Goal: Task Accomplishment & Management: Complete application form

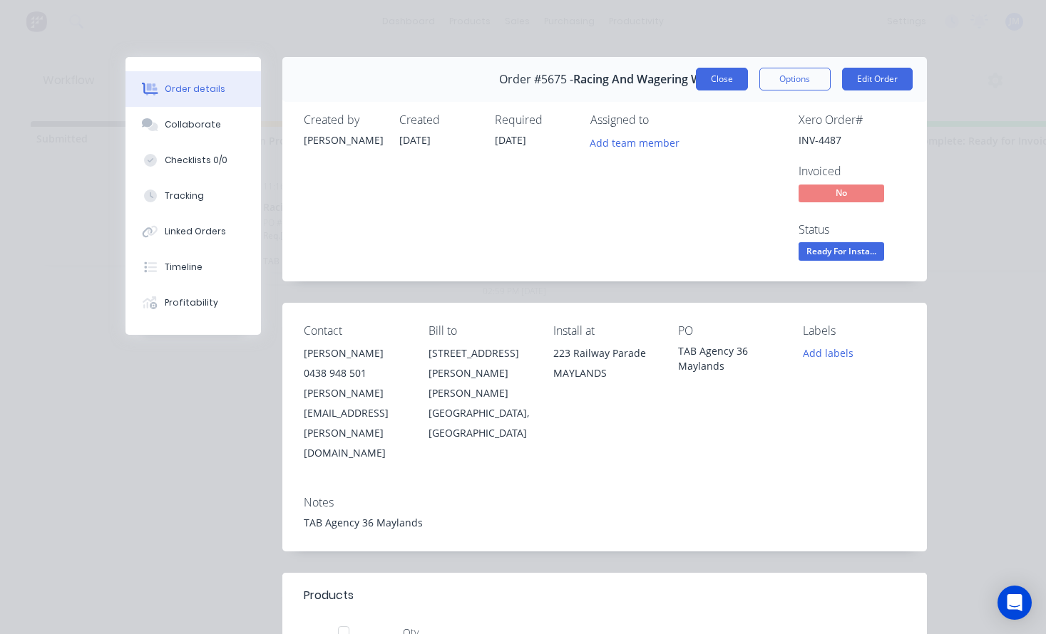
click at [731, 78] on button "Close" at bounding box center [722, 79] width 52 height 23
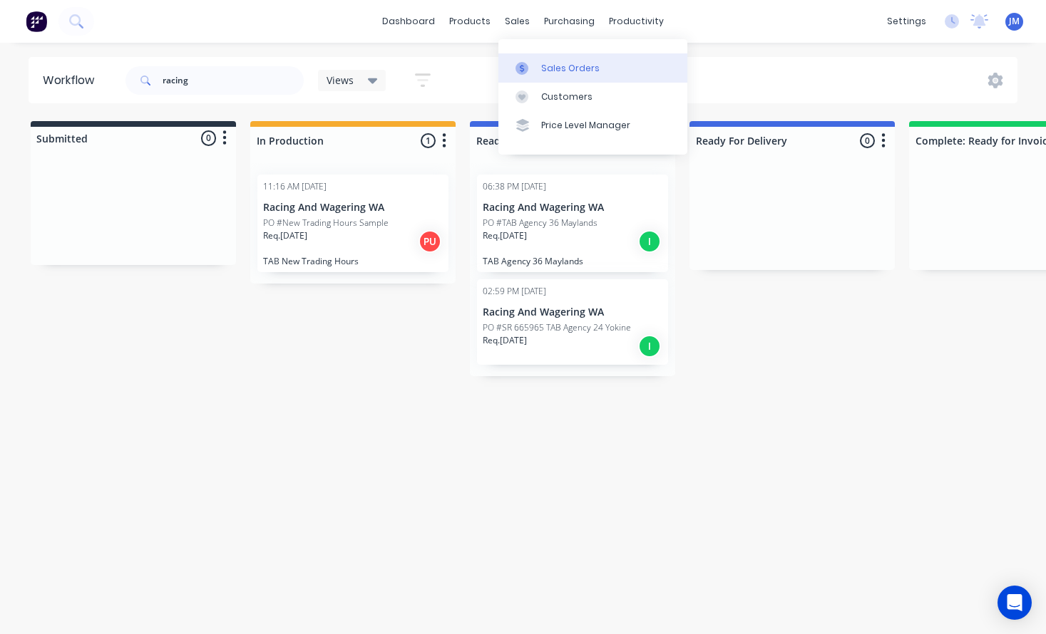
click at [554, 63] on div "Sales Orders" at bounding box center [570, 68] width 58 height 13
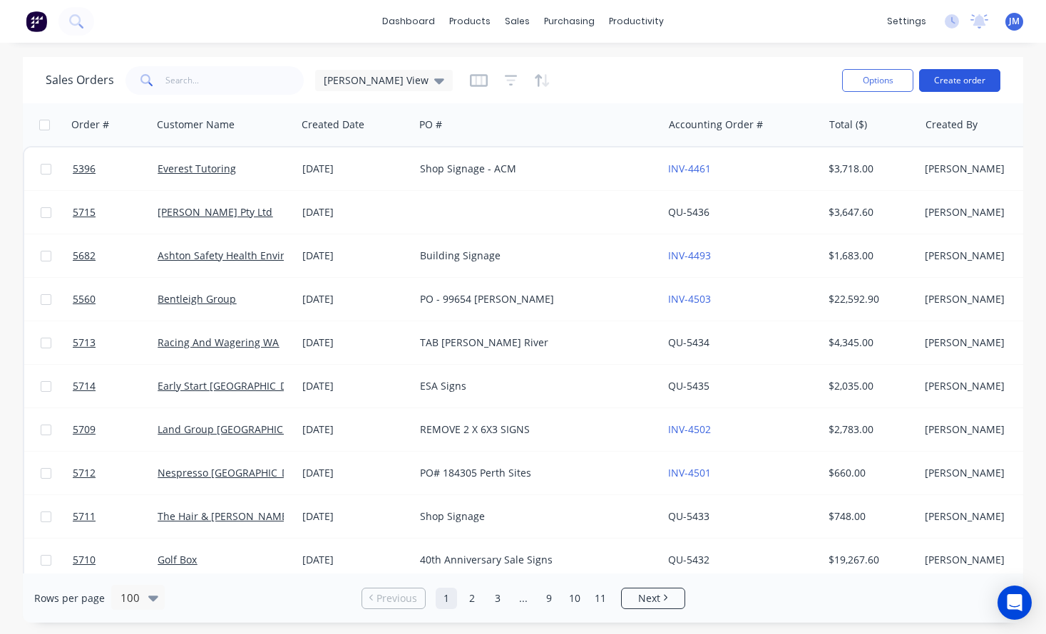
click at [956, 76] on button "Create order" at bounding box center [959, 80] width 81 height 23
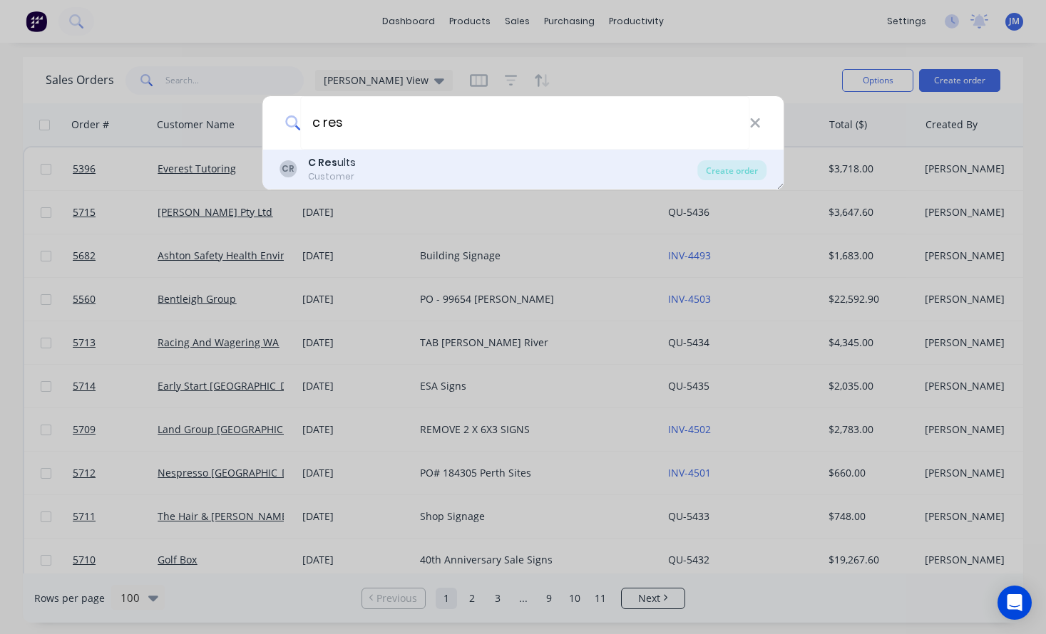
type input "c res"
click at [336, 176] on div "Customer" at bounding box center [332, 176] width 48 height 13
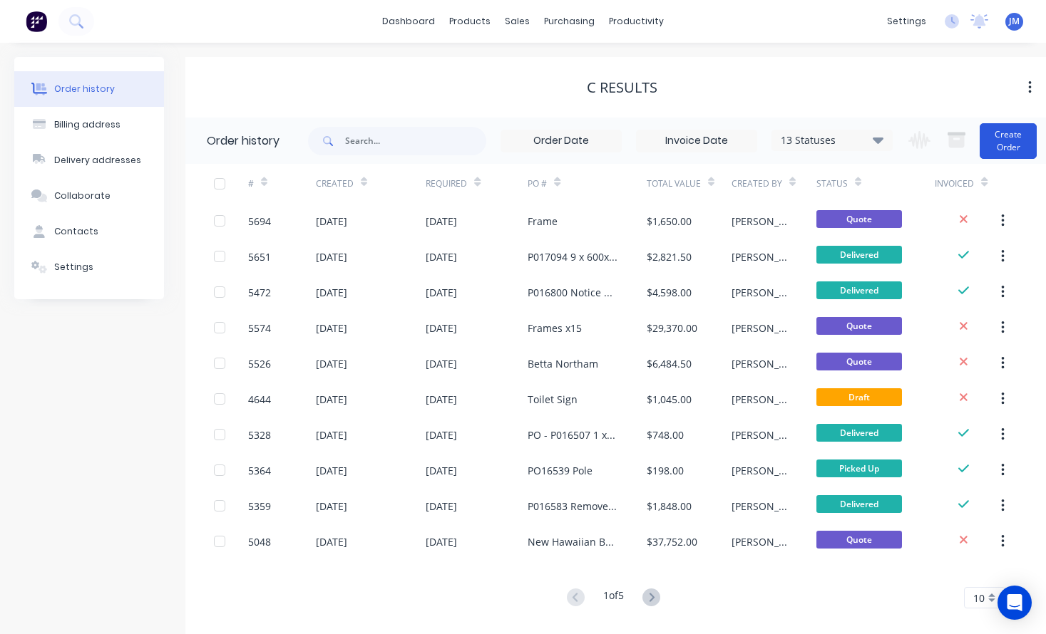
click at [997, 143] on button "Create Order" at bounding box center [1007, 141] width 57 height 36
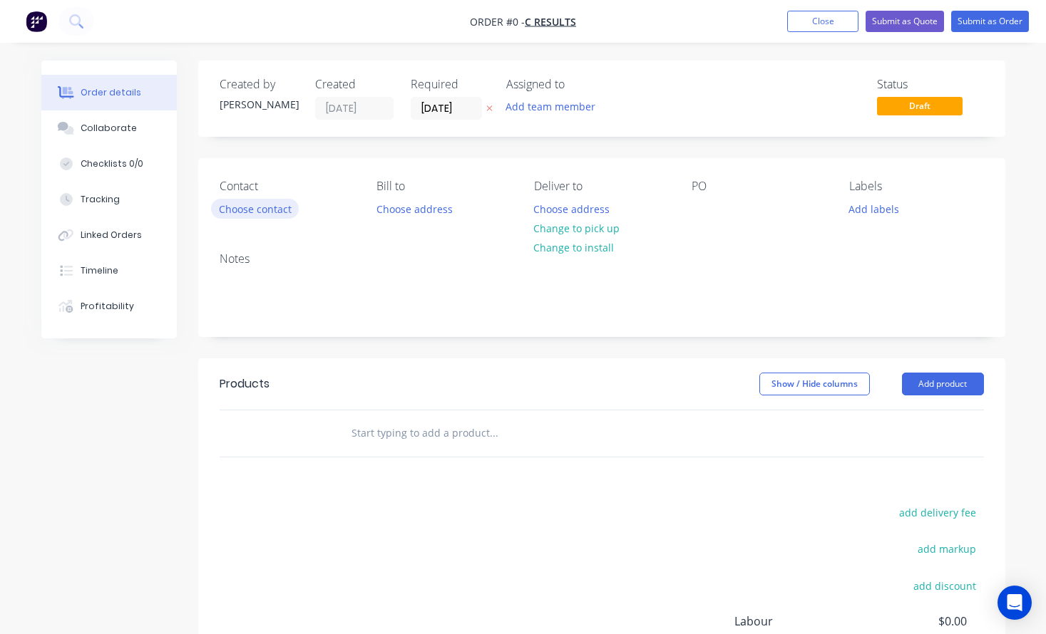
click at [284, 212] on button "Choose contact" at bounding box center [255, 208] width 88 height 19
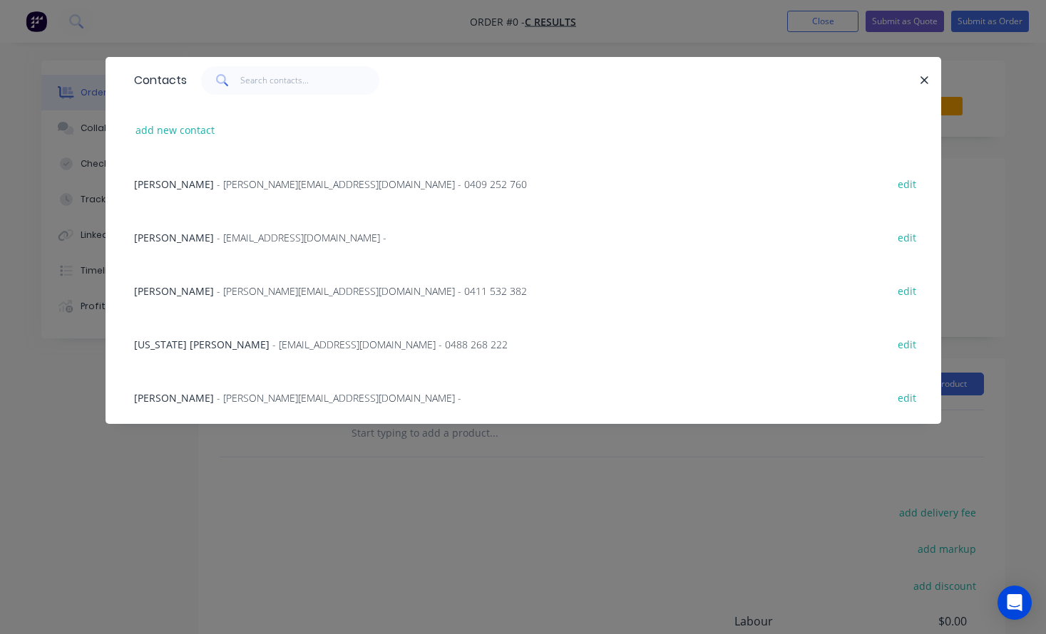
click at [252, 186] on span "- [PERSON_NAME][EMAIL_ADDRESS][DOMAIN_NAME] - 0409 252 760" at bounding box center [372, 184] width 310 height 14
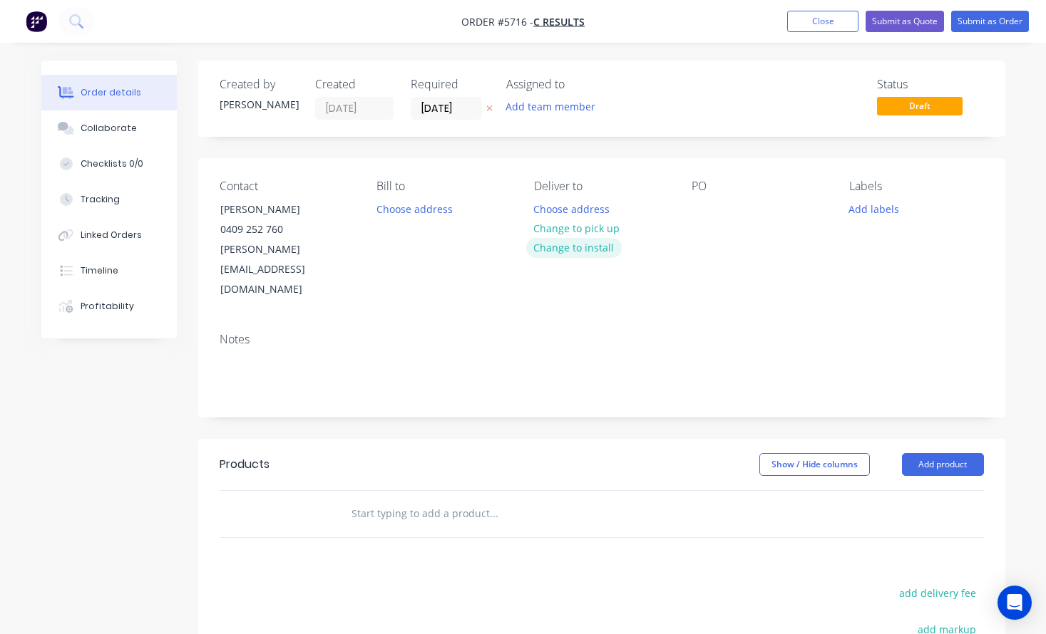
click at [567, 247] on button "Change to install" at bounding box center [574, 247] width 96 height 19
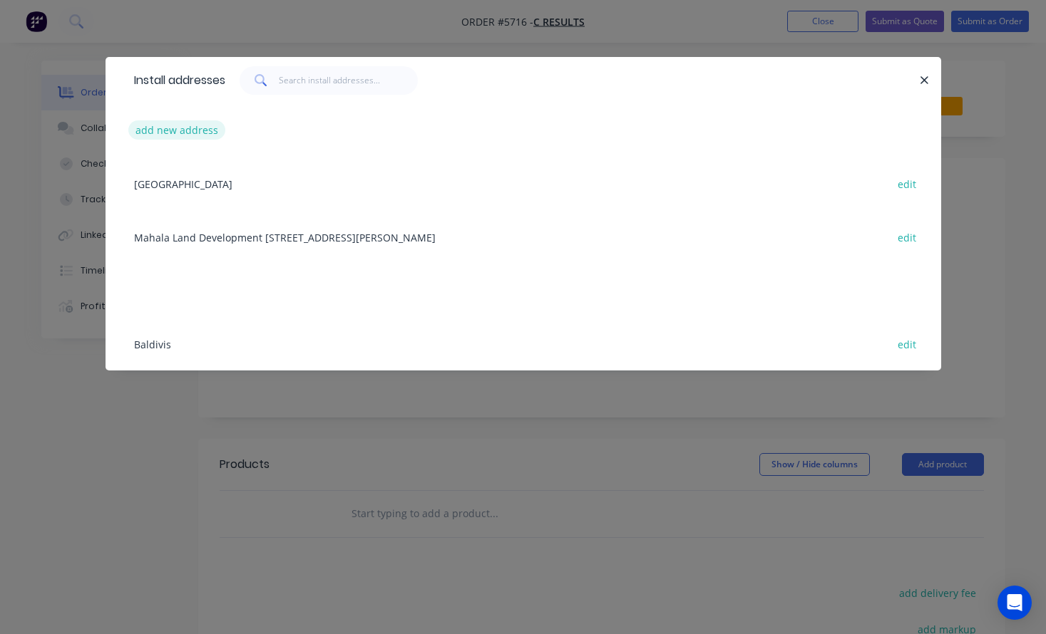
click at [196, 135] on button "add new address" at bounding box center [177, 129] width 98 height 19
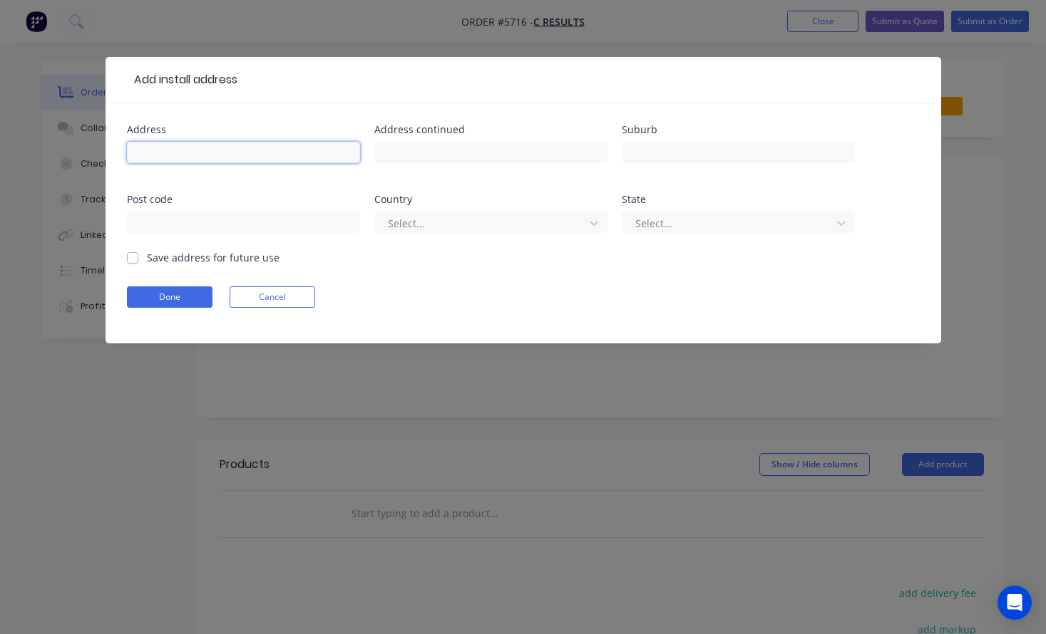
paste input "[STREET_ADDRESS]"
type input "[STREET_ADDRESS]"
click at [192, 290] on button "Done" at bounding box center [170, 297] width 86 height 21
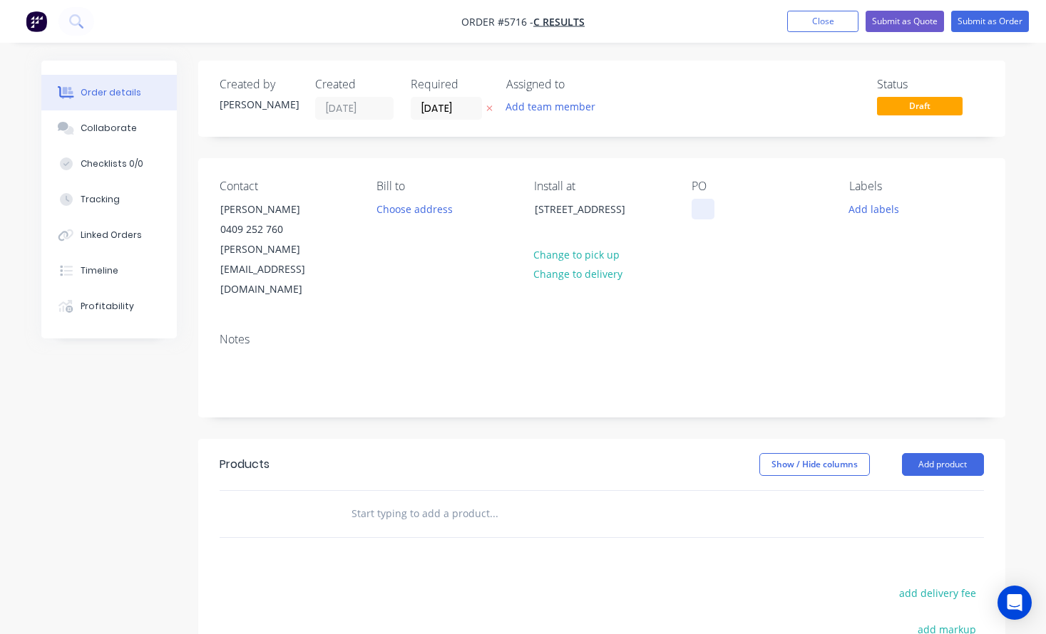
click at [701, 207] on div at bounding box center [702, 209] width 23 height 21
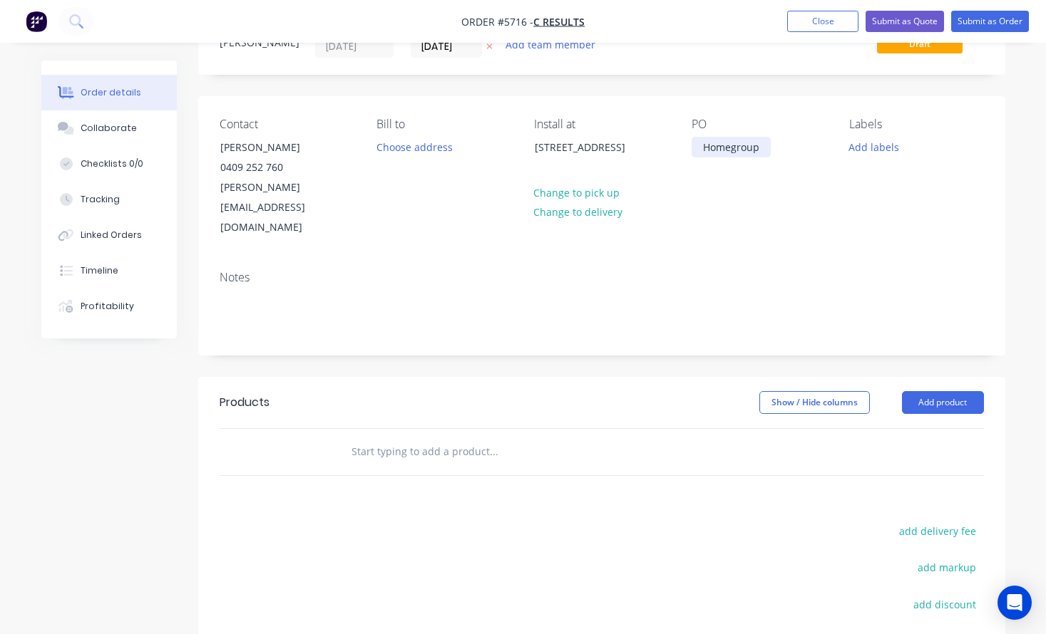
scroll to position [64, 0]
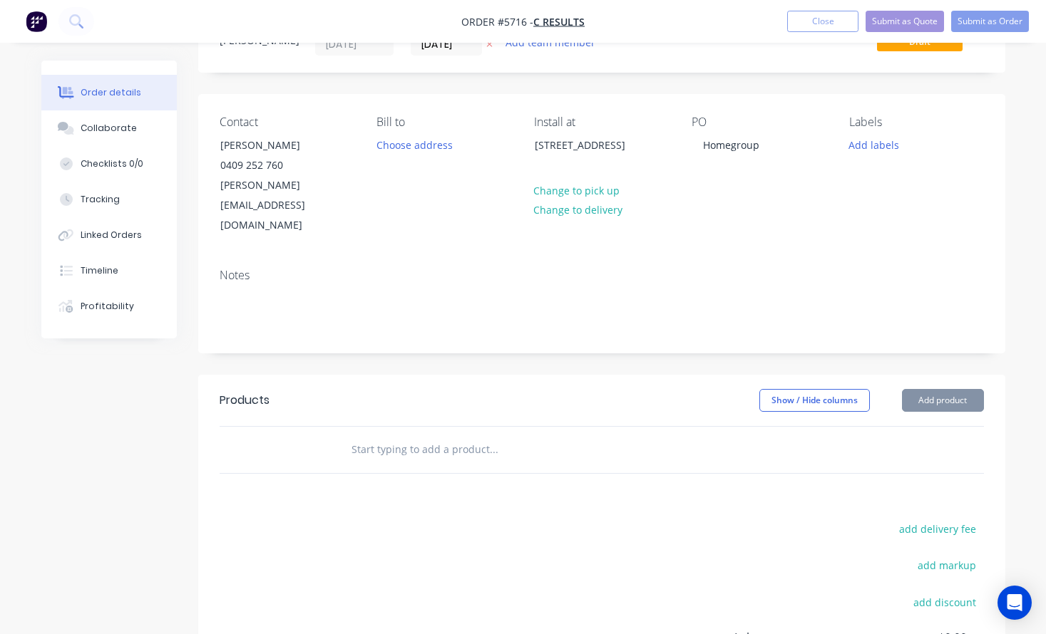
click at [399, 435] on input "text" at bounding box center [493, 449] width 285 height 29
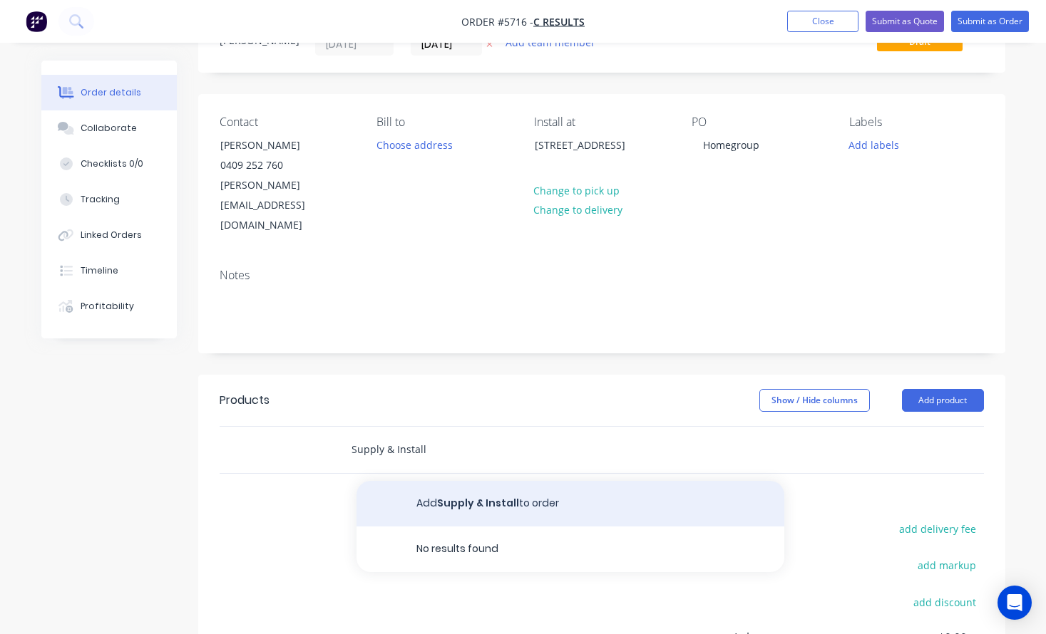
type input "Supply & Install"
click at [452, 481] on button "Add Supply & Install to order" at bounding box center [570, 504] width 428 height 46
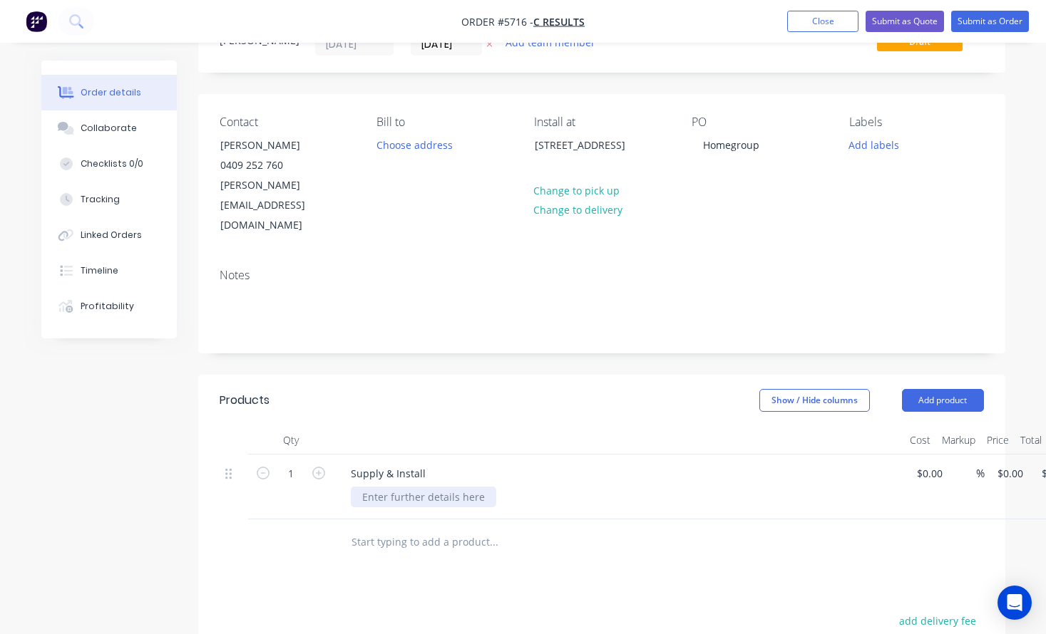
click at [395, 487] on div at bounding box center [423, 497] width 145 height 21
paste div
click at [360, 487] on div "yellow and new flag artwork at [STREET_ADDRESS]" at bounding box center [482, 497] width 262 height 21
click at [363, 487] on div "yellow and new flag artwork at [STREET_ADDRESS]" at bounding box center [482, 497] width 262 height 21
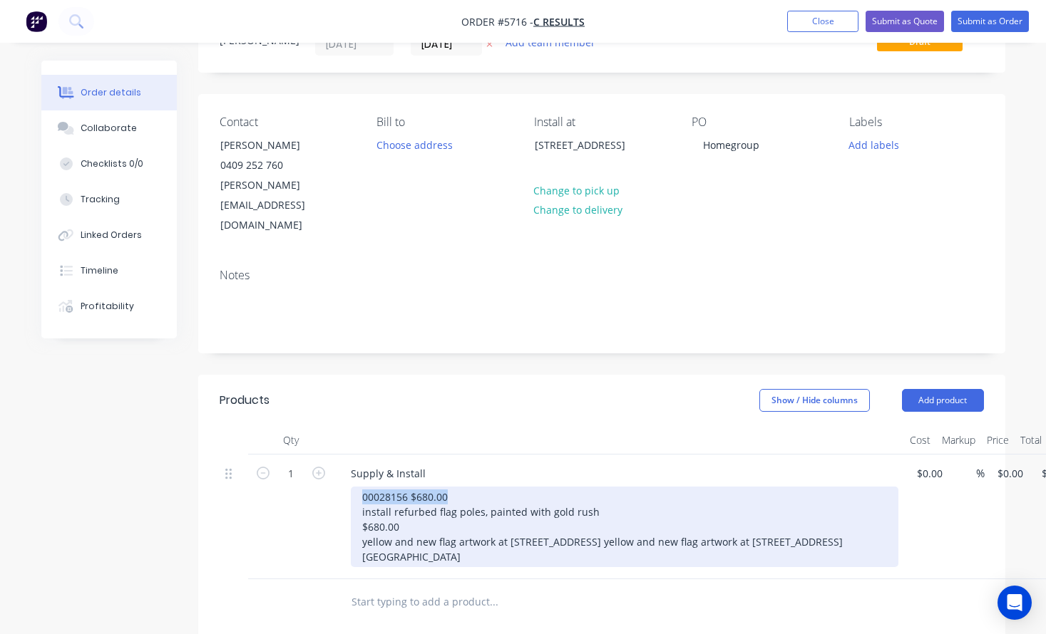
drag, startPoint x: 468, startPoint y: 450, endPoint x: 349, endPoint y: 450, distance: 119.0
click at [349, 455] on div "Supply & Install 00028156 $680.00 install refurbed flag poles, painted with gol…" at bounding box center [619, 517] width 570 height 125
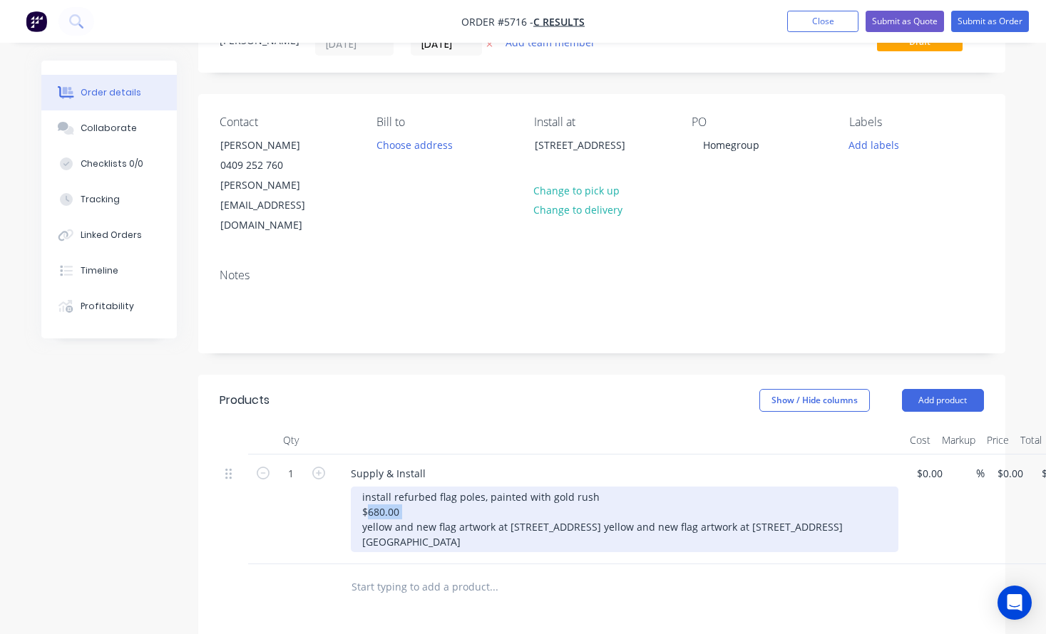
drag, startPoint x: 420, startPoint y: 490, endPoint x: 341, endPoint y: 489, distance: 78.4
click at [341, 489] on div "Supply & Install install refurbed flag poles, painted with gold rush $680.00 ye…" at bounding box center [619, 510] width 570 height 110
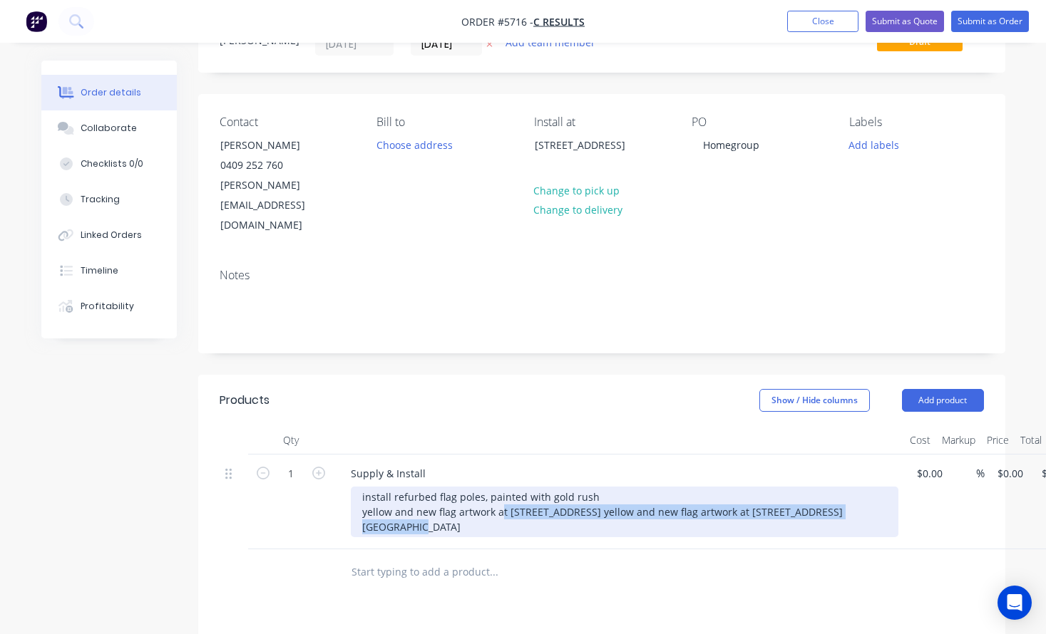
drag, startPoint x: 497, startPoint y: 485, endPoint x: 820, endPoint y: 529, distance: 325.9
click at [817, 532] on div "Qty Cost Markup Price Total 1 Supply & Install install refurbed flag poles, pai…" at bounding box center [601, 511] width 807 height 170
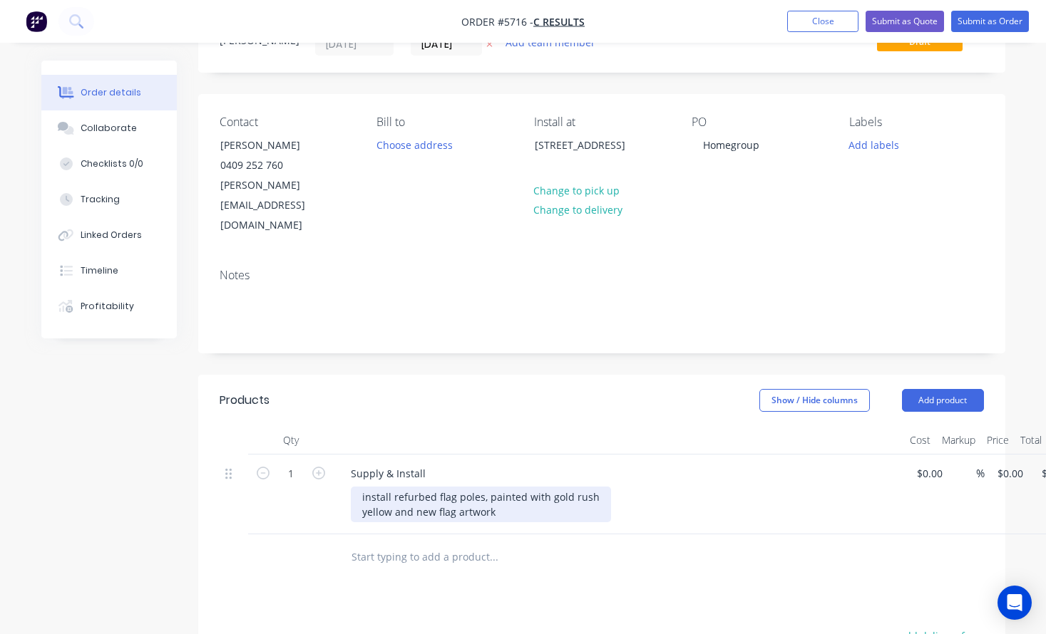
click at [353, 487] on div "install refurbed flag poles, painted with gold rush yellow and new flag artwork" at bounding box center [481, 505] width 260 height 36
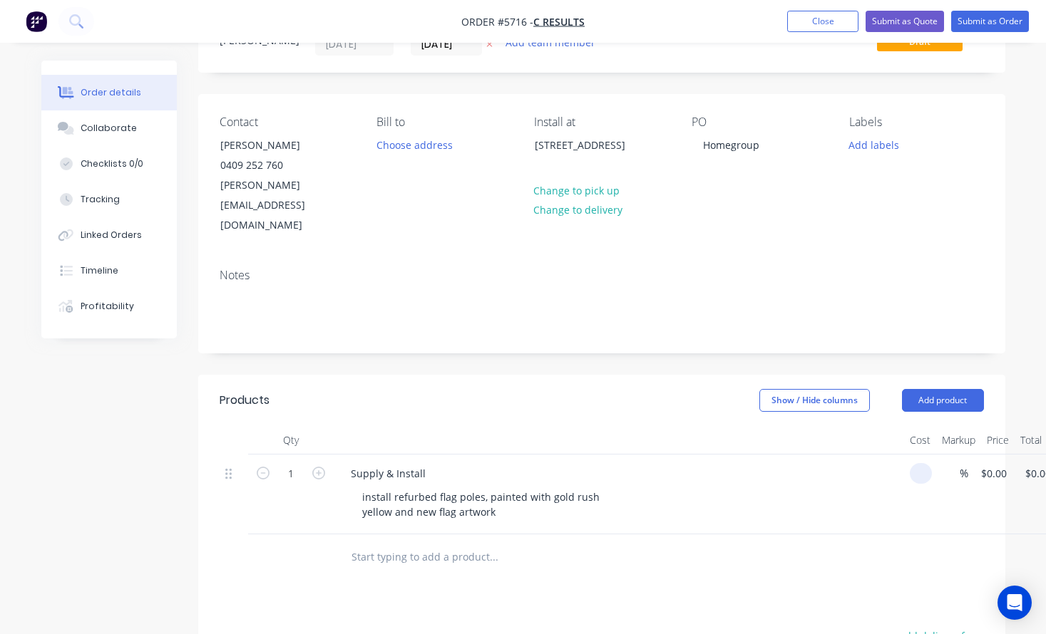
click at [933, 455] on div "1 Supply & Install install refurbed flag poles, painted with gold rush yellow a…" at bounding box center [602, 495] width 764 height 80
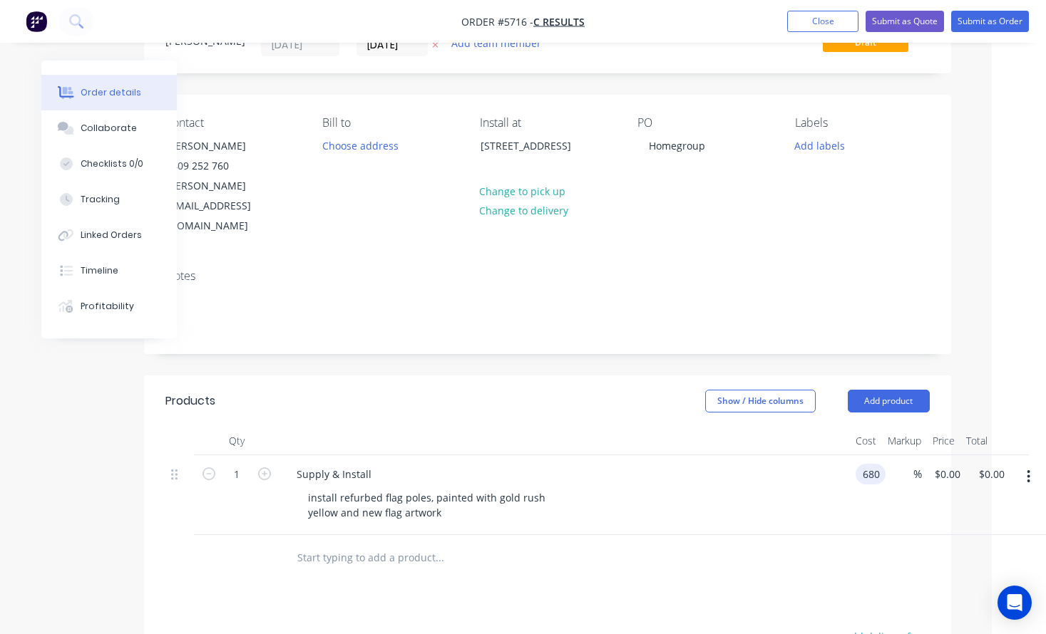
scroll to position [63, 54]
type input "$680.00"
click at [929, 455] on div "1 Supply & Install install refurbed flag poles, painted with gold rush yellow a…" at bounding box center [547, 495] width 764 height 80
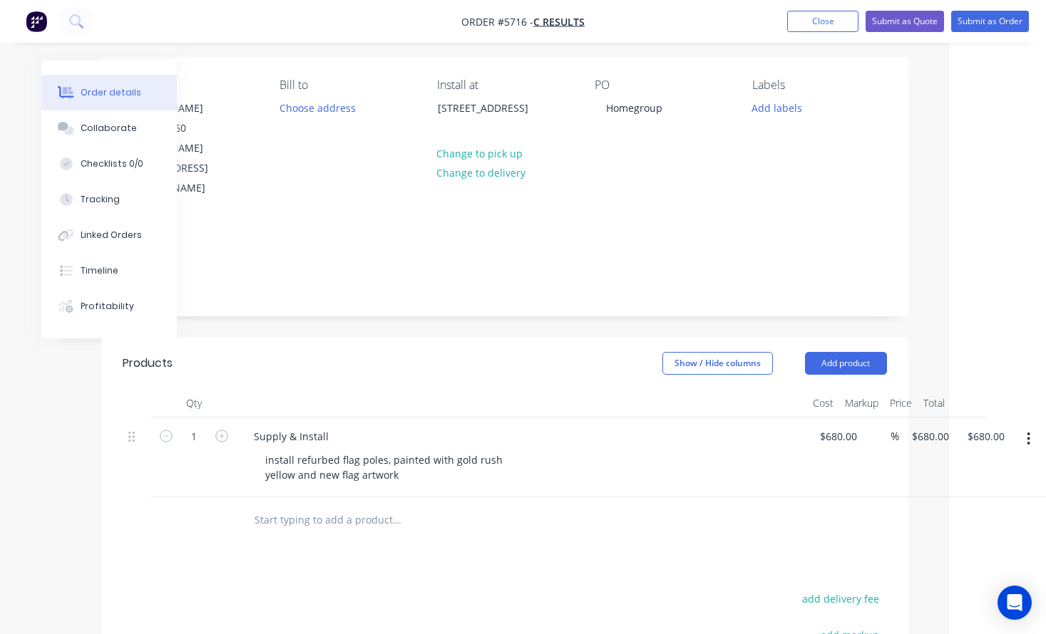
scroll to position [101, 97]
click at [1031, 426] on button "button" at bounding box center [1027, 439] width 33 height 26
click at [998, 495] on div "Duplicate" at bounding box center [978, 505] width 110 height 21
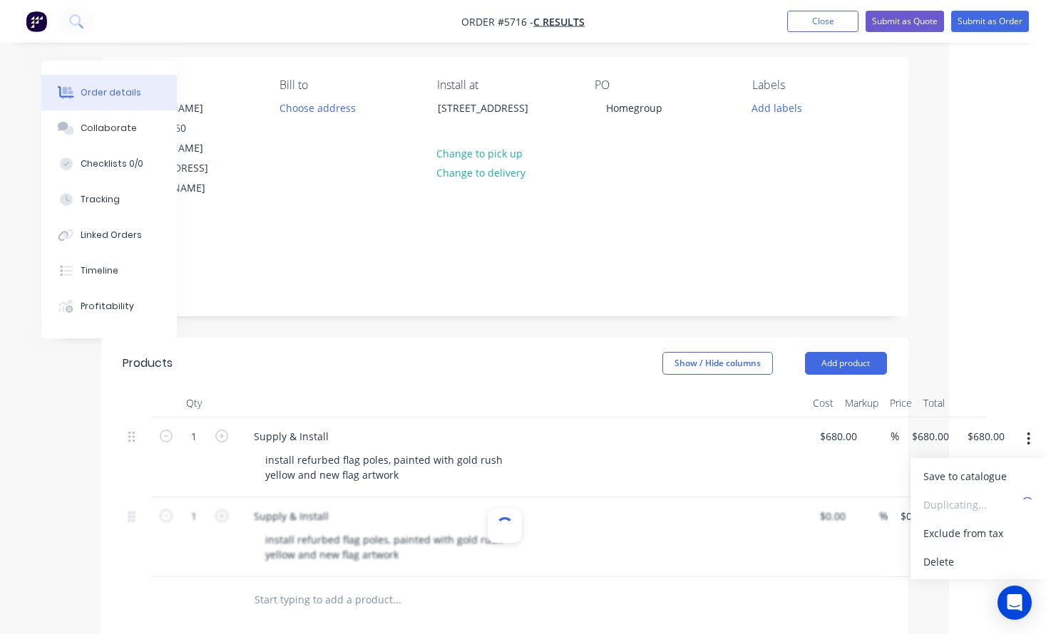
type input "$680.00"
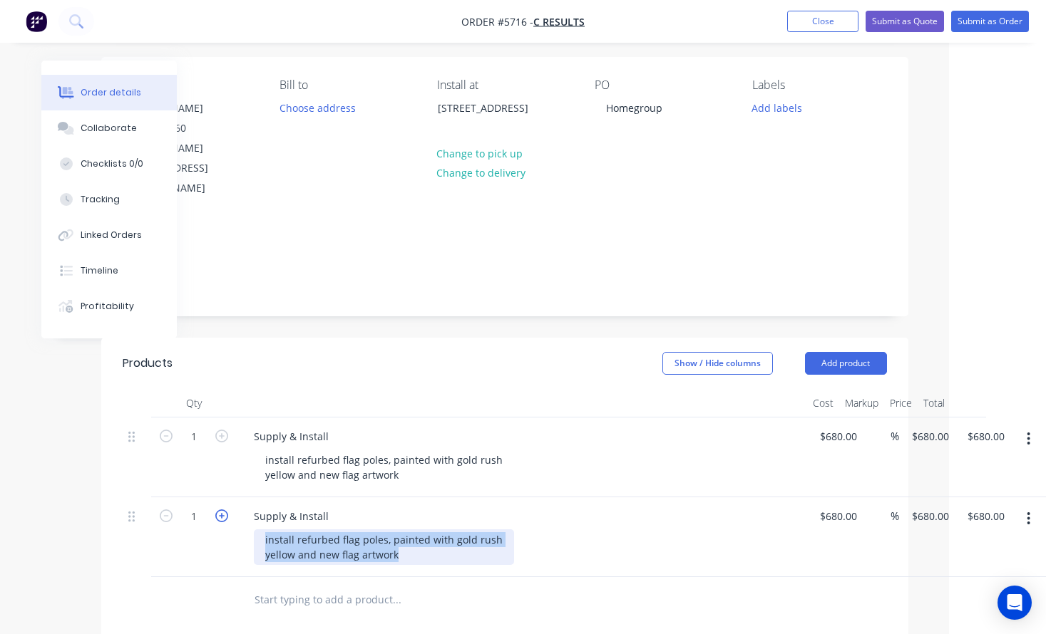
drag, startPoint x: 417, startPoint y: 517, endPoint x: 223, endPoint y: 478, distance: 197.8
click at [223, 497] on div "1 Supply & Install install refurbed flag poles, painted with gold rush yellow a…" at bounding box center [505, 537] width 764 height 80
paste div
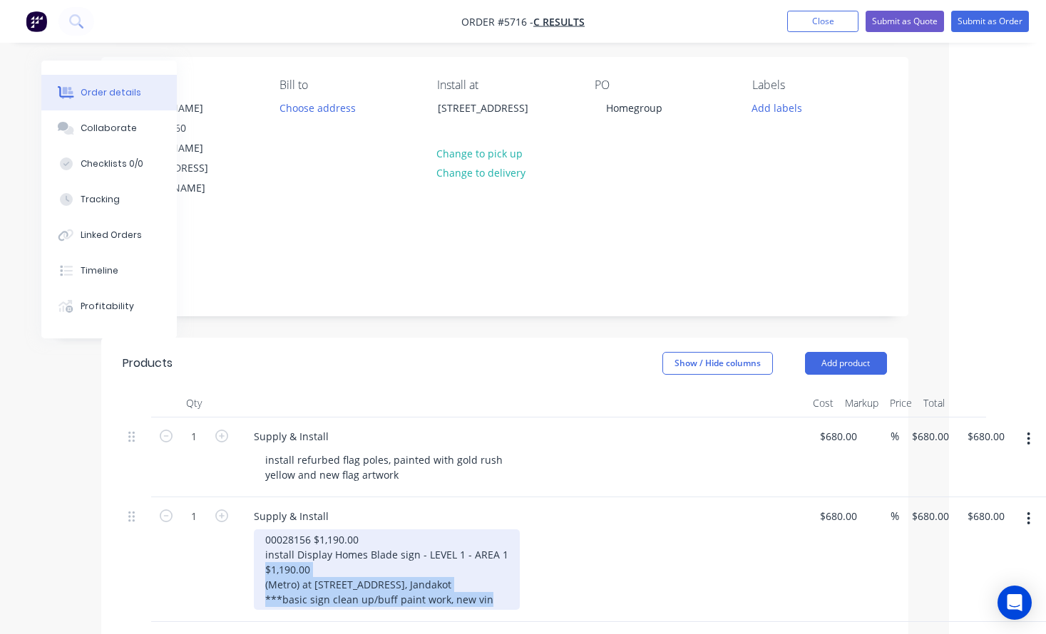
drag, startPoint x: 490, startPoint y: 558, endPoint x: 257, endPoint y: 529, distance: 235.6
click at [257, 530] on div "00028156 $1,190.00 install Display Homes Blade sign - LEVEL 1 - AREA 1 $1,190.0…" at bounding box center [387, 570] width 266 height 81
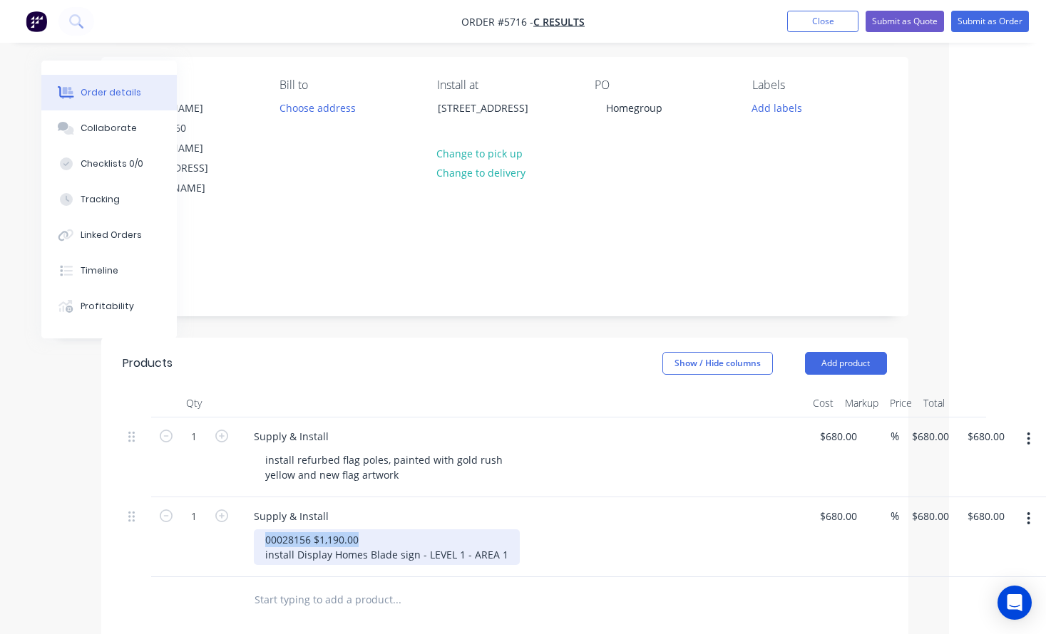
drag, startPoint x: 363, startPoint y: 497, endPoint x: 224, endPoint y: 502, distance: 139.1
click at [224, 504] on div "1 Supply & Install 00028156 $1,190.00 install Display Homes Blade sign - LEVEL …" at bounding box center [505, 537] width 764 height 80
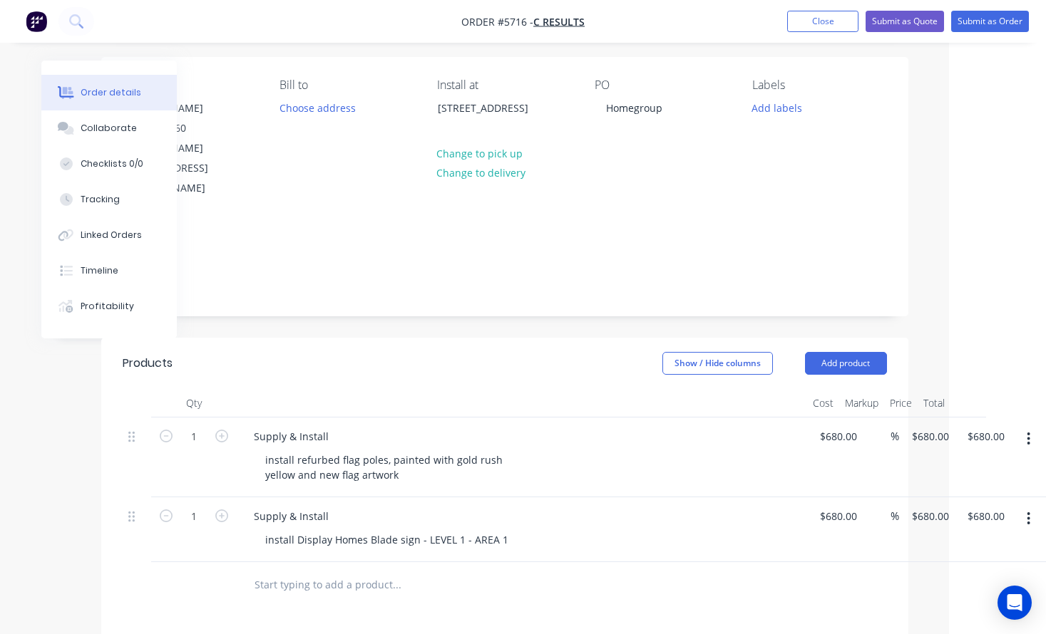
click at [605, 452] on div "Supply & Install install refurbed flag poles, painted with gold rush yellow and…" at bounding box center [522, 458] width 570 height 80
click at [834, 506] on input "680" at bounding box center [840, 516] width 44 height 21
type input "$1,190.00"
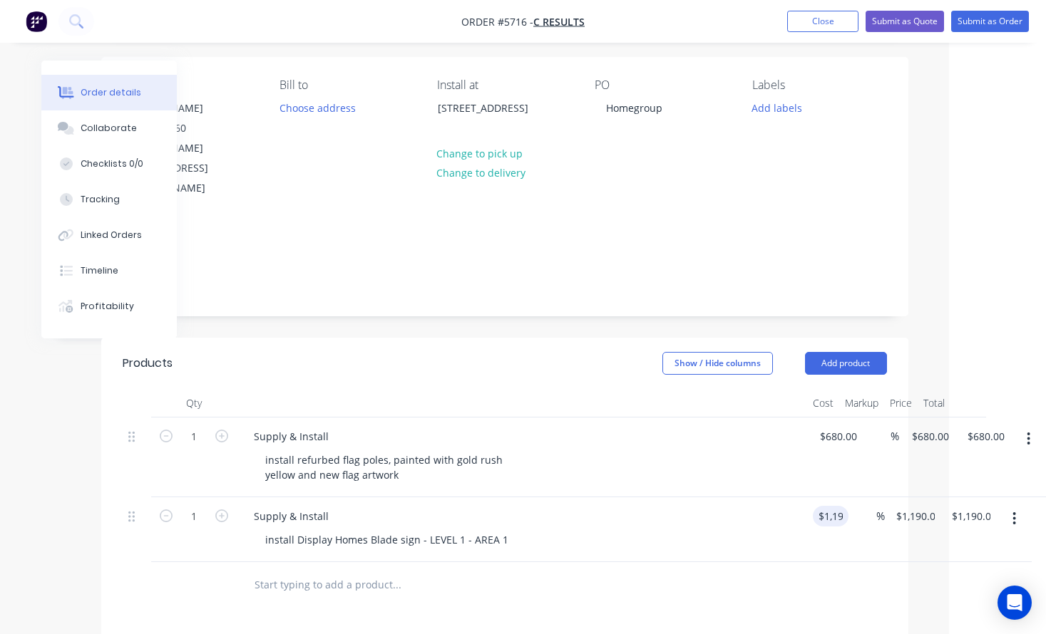
click at [605, 510] on div "Supply & Install install Display Homes Blade sign - LEVEL 1 - AREA 1" at bounding box center [522, 529] width 570 height 65
click at [604, 109] on div "Homegroup" at bounding box center [633, 108] width 79 height 21
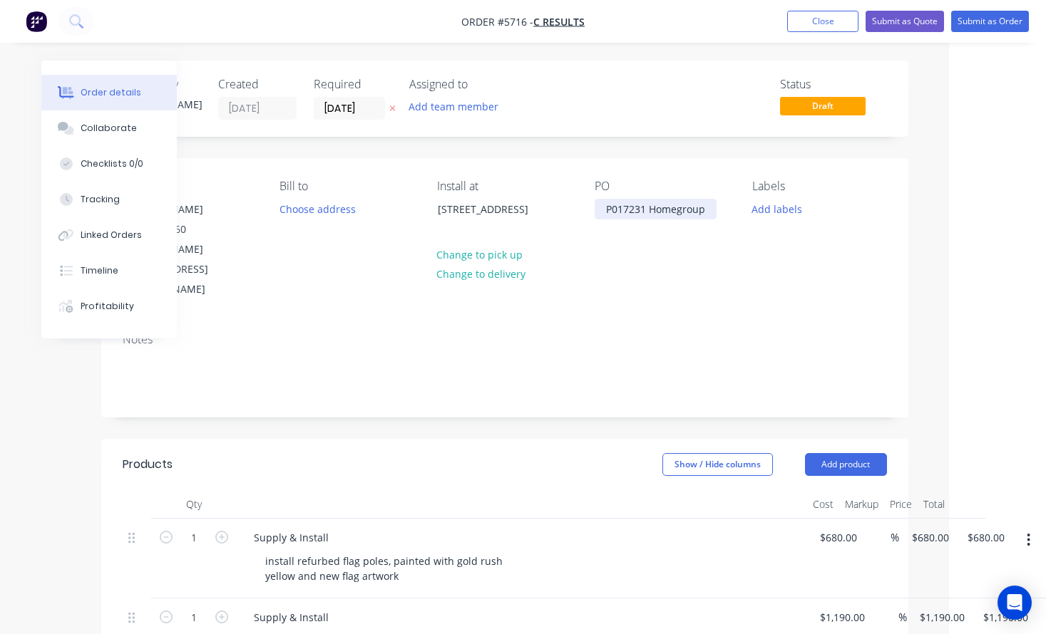
scroll to position [0, 97]
click at [999, 24] on button "Submit as Order" at bounding box center [990, 21] width 78 height 21
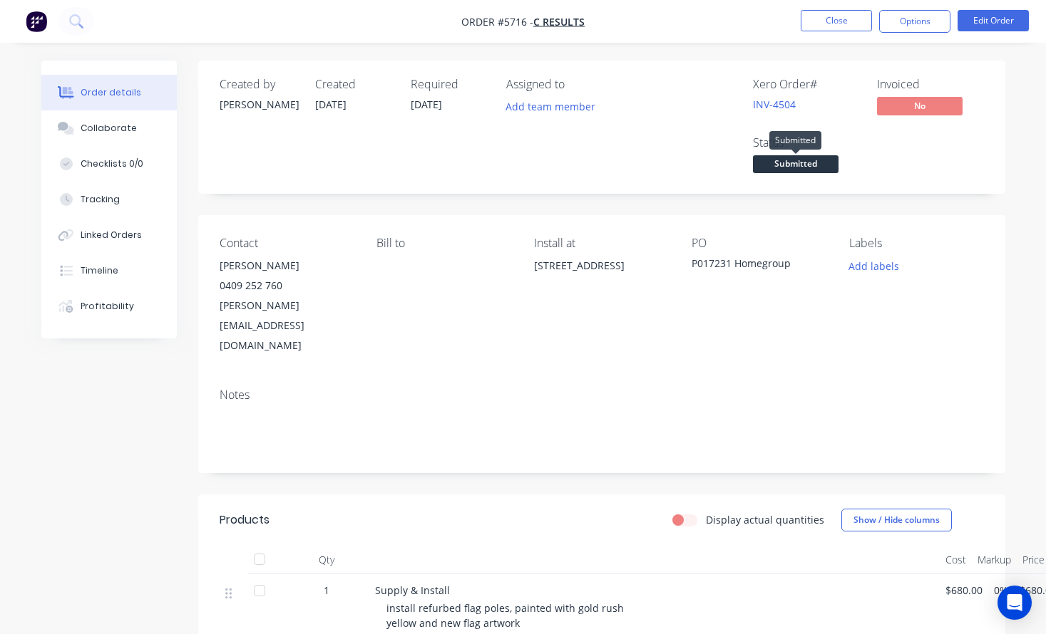
click at [788, 169] on span "Submitted" at bounding box center [796, 164] width 86 height 18
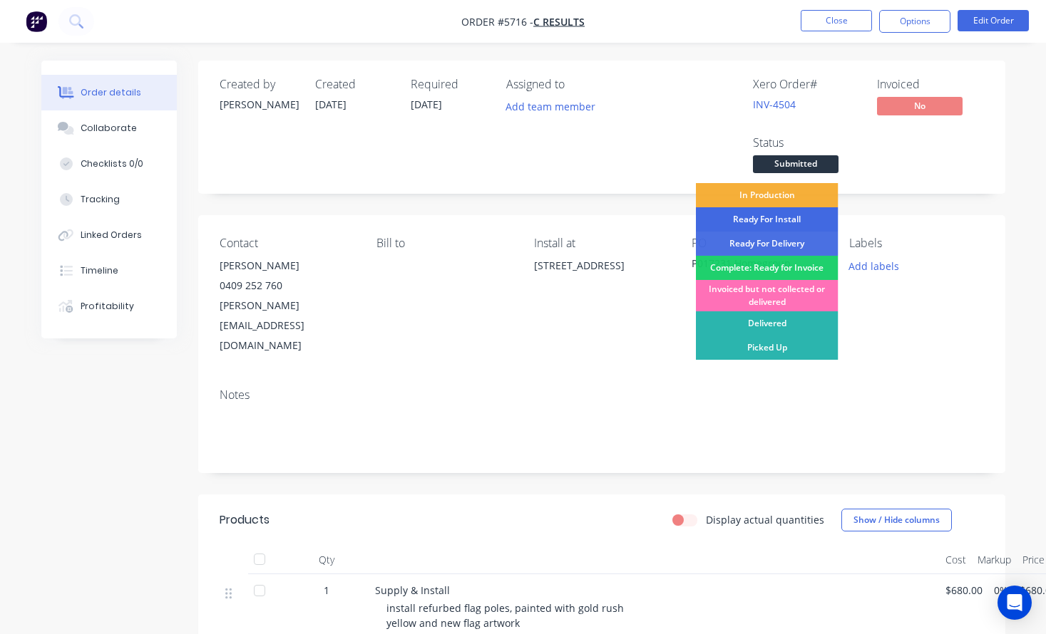
click at [784, 217] on div "Ready For Install" at bounding box center [767, 219] width 143 height 24
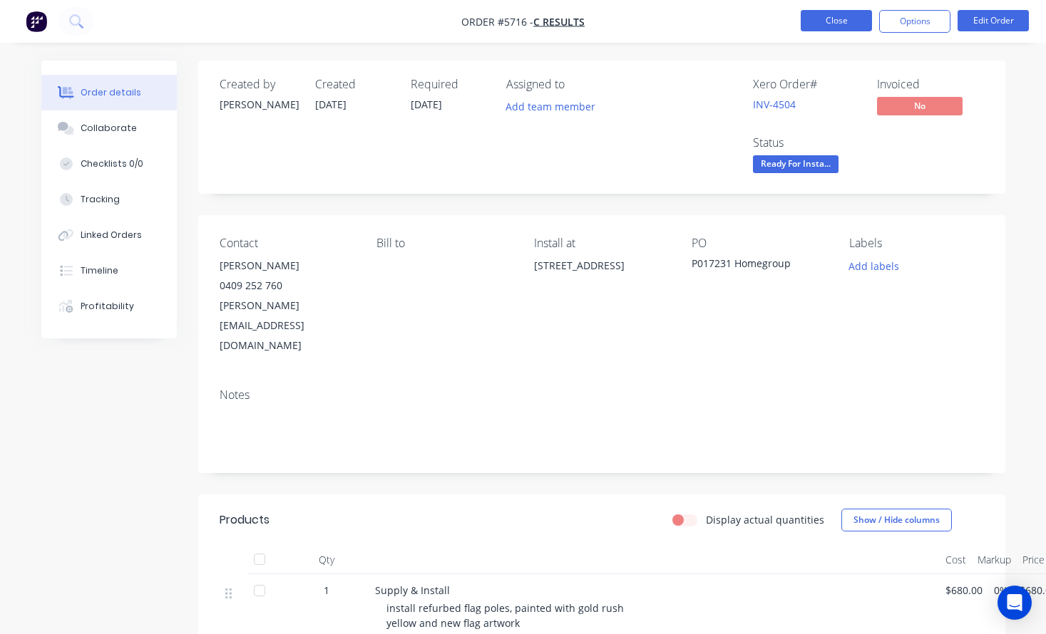
click at [850, 26] on button "Close" at bounding box center [835, 20] width 71 height 21
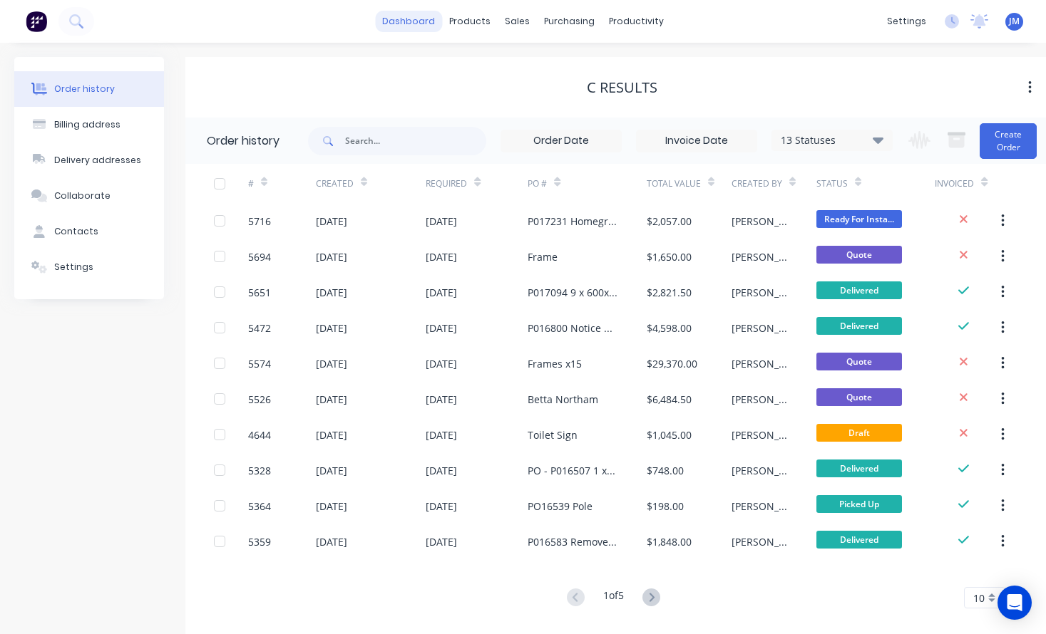
click at [423, 20] on link "dashboard" at bounding box center [408, 21] width 67 height 21
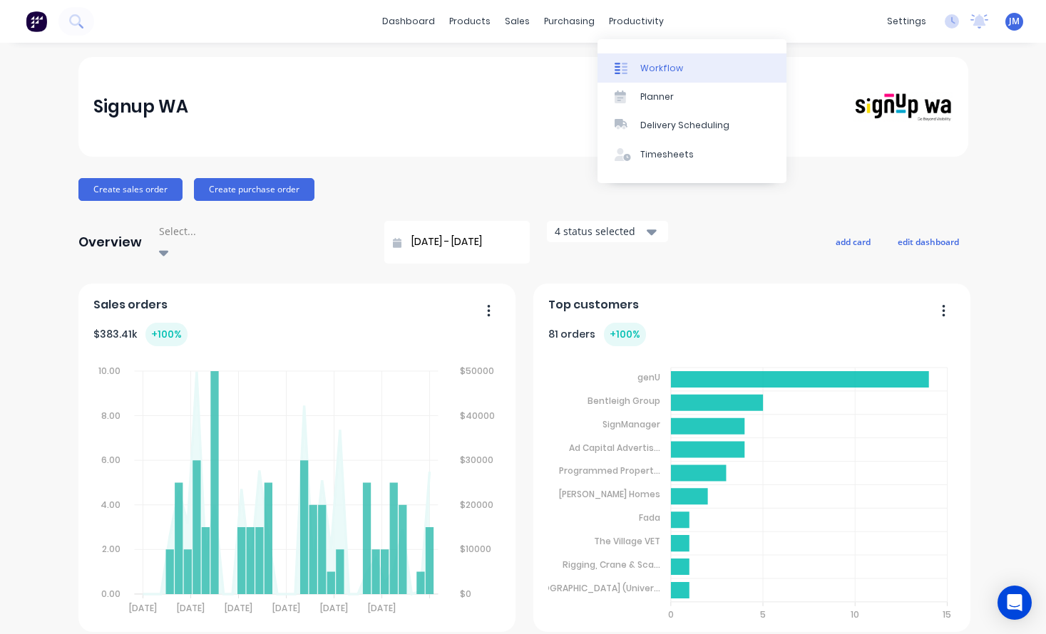
click at [663, 63] on div "Workflow" at bounding box center [661, 68] width 43 height 13
